Goal: Transaction & Acquisition: Book appointment/travel/reservation

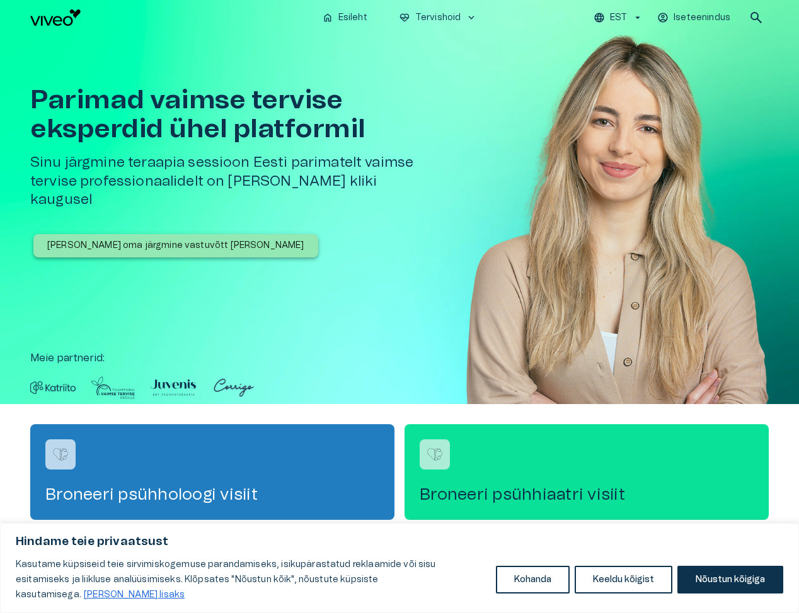
click at [640, 465] on div "Broneeri psühhiaatri visiit" at bounding box center [586, 473] width 364 height 96
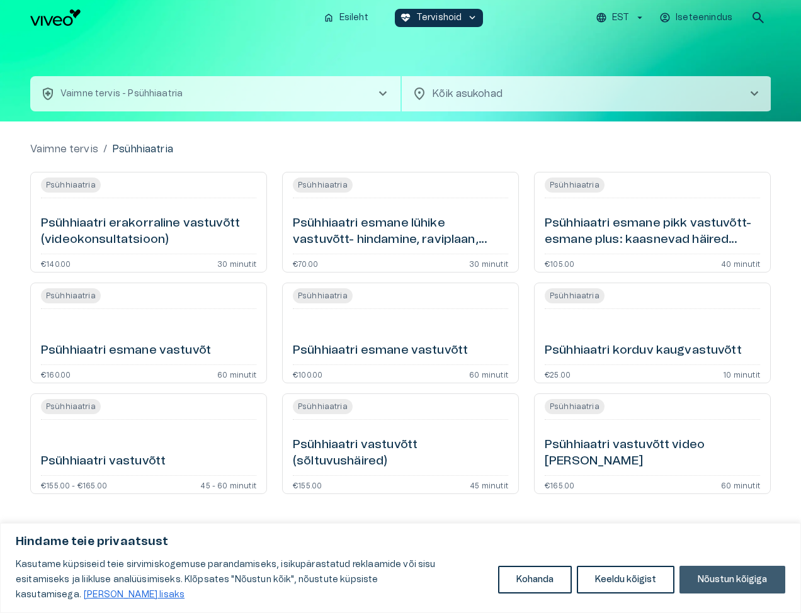
click at [737, 578] on button "Nõustun kõigiga" at bounding box center [733, 580] width 106 height 28
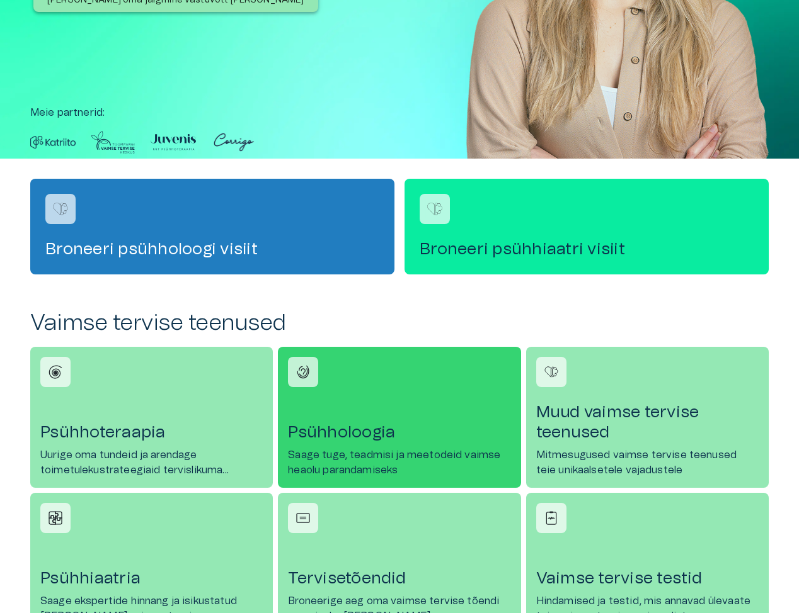
scroll to position [252, 0]
